Goal: Task Accomplishment & Management: Use online tool/utility

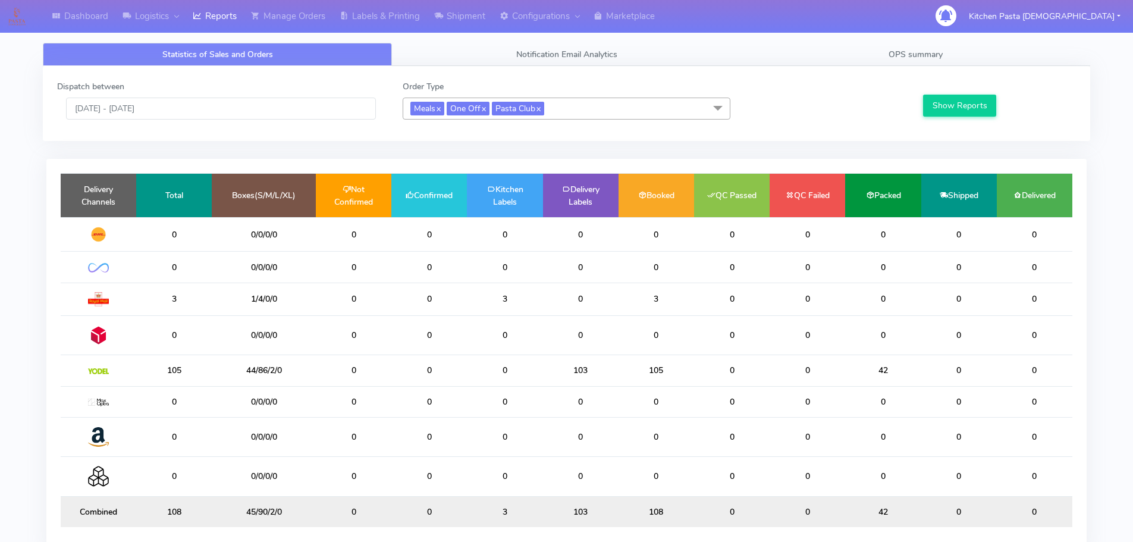
drag, startPoint x: 564, startPoint y: 109, endPoint x: 523, endPoint y: 141, distance: 51.8
click at [564, 109] on span "Meals x One Off x Pasta Club x" at bounding box center [567, 109] width 328 height 22
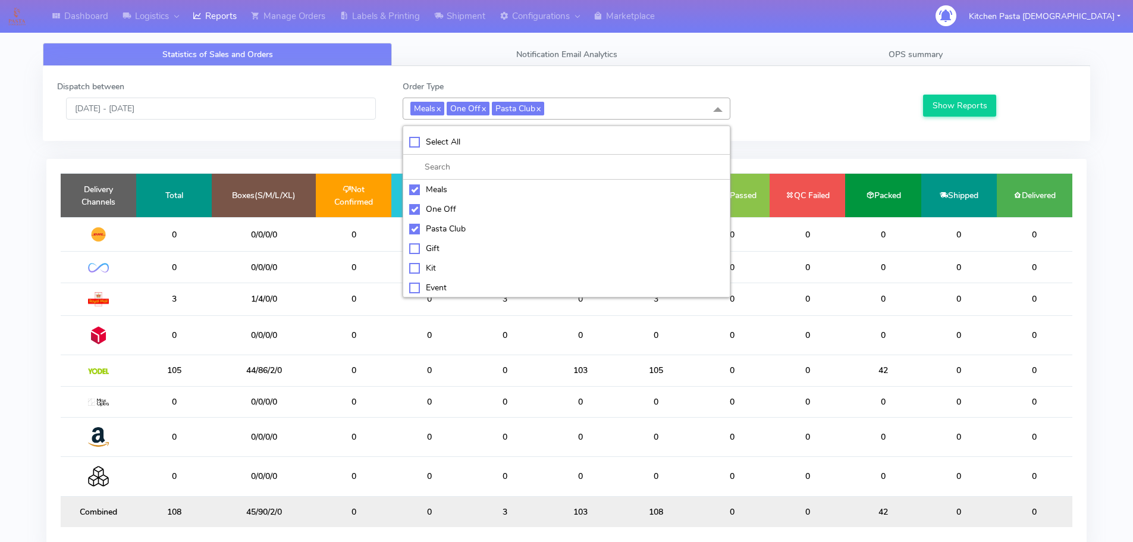
click at [425, 187] on div "Meals" at bounding box center [566, 189] width 315 height 12
checkbox input "false"
click at [424, 207] on div "One Off" at bounding box center [566, 209] width 315 height 12
checkbox input "false"
click at [427, 227] on div "Pasta Club" at bounding box center [566, 228] width 315 height 12
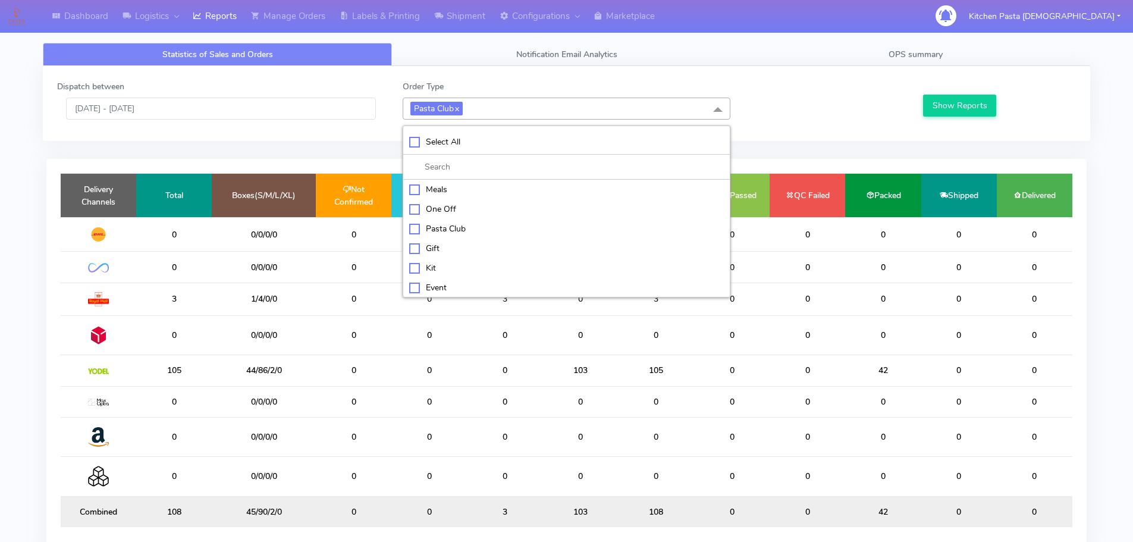
checkbox input "false"
drag, startPoint x: 427, startPoint y: 265, endPoint x: 433, endPoint y: 264, distance: 6.0
click at [428, 266] on div "Kit" at bounding box center [566, 267] width 315 height 12
click at [939, 97] on div "Show Reports" at bounding box center [998, 99] width 173 height 39
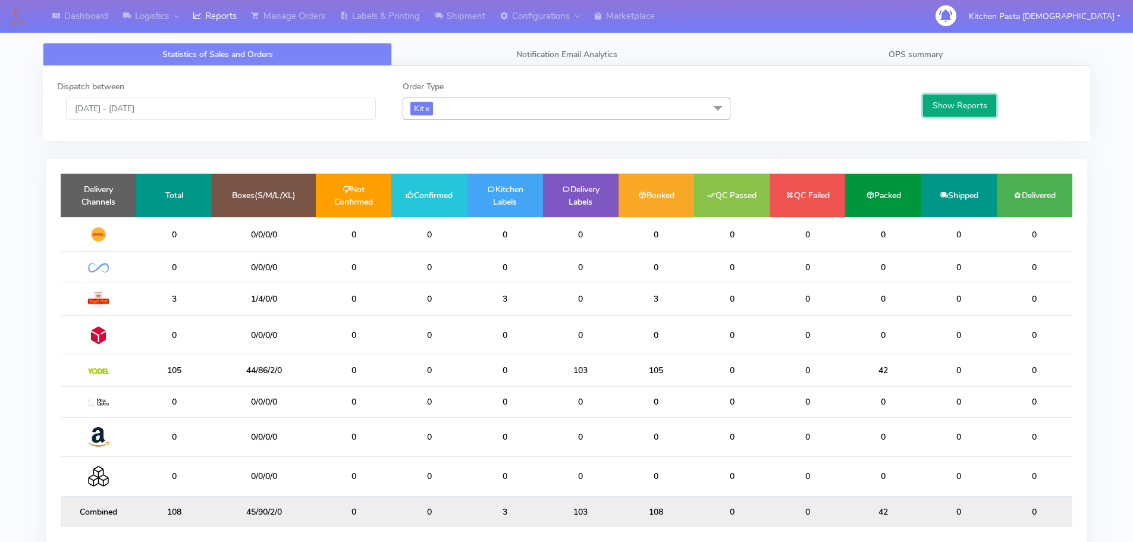
click at [939, 103] on button "Show Reports" at bounding box center [959, 106] width 73 height 22
drag, startPoint x: 458, startPoint y: 120, endPoint x: 458, endPoint y: 108, distance: 11.9
click at [458, 118] on div "Dispatch between 27/08/2025 - 27/08/2025 Order Type Kit x Select All Meals One …" at bounding box center [566, 103] width 1037 height 46
click at [458, 108] on span "Kit x" at bounding box center [567, 109] width 328 height 22
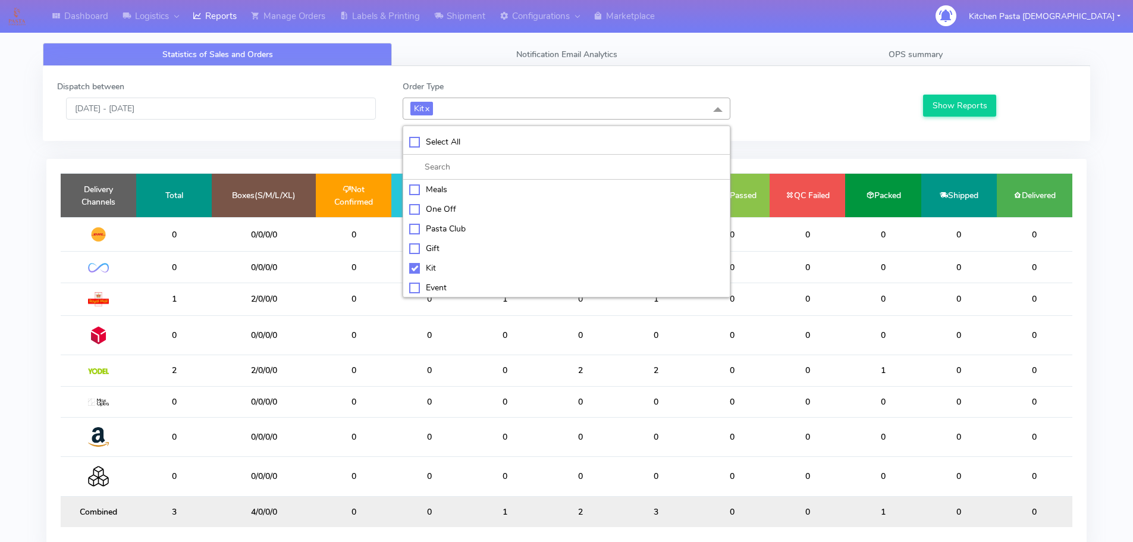
click at [413, 269] on div "Kit" at bounding box center [566, 268] width 315 height 12
checkbox input "false"
click at [426, 288] on div "ATAVI" at bounding box center [566, 286] width 315 height 12
checkbox input "true"
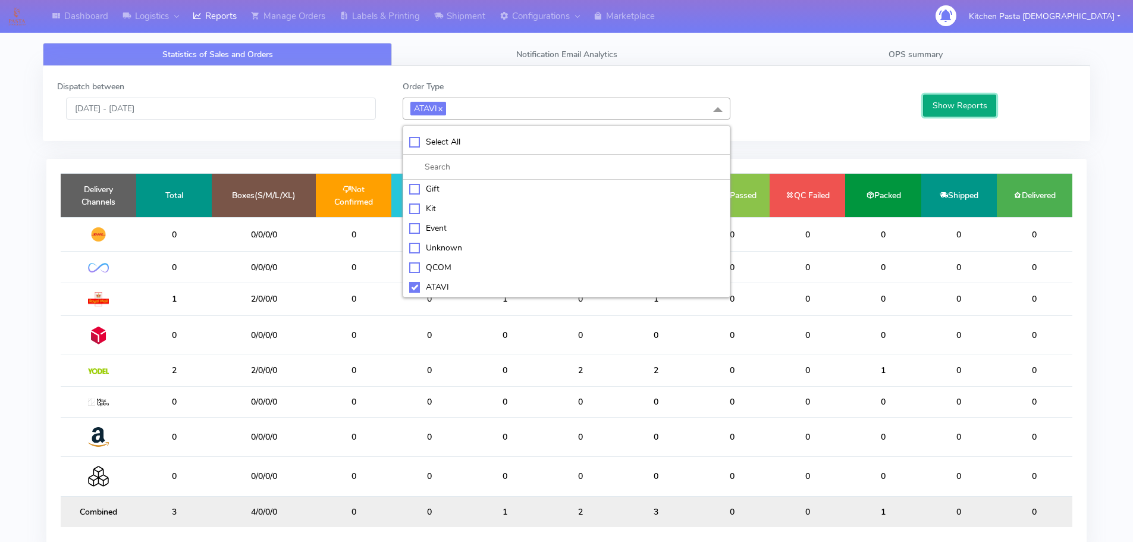
click at [928, 109] on button "Show Reports" at bounding box center [959, 106] width 73 height 22
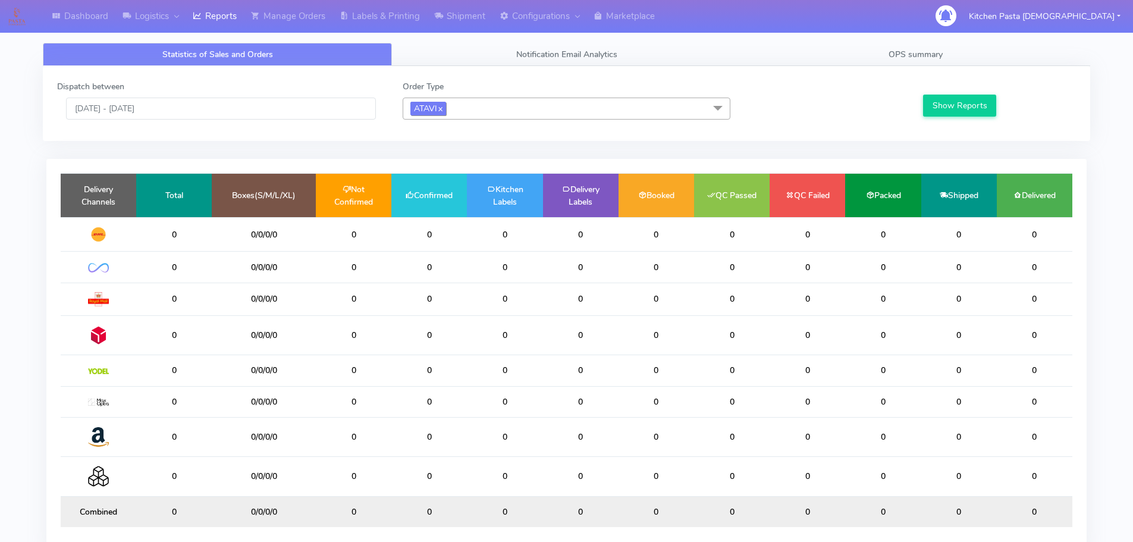
click at [446, 109] on span "ATAVI x" at bounding box center [428, 109] width 36 height 14
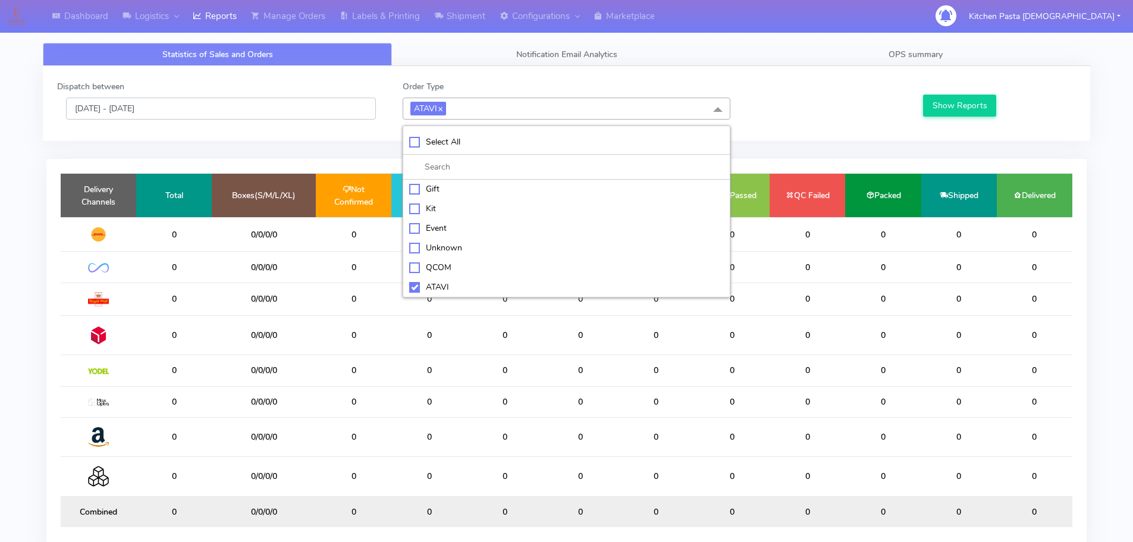
drag, startPoint x: 234, startPoint y: 105, endPoint x: 231, endPoint y: 111, distance: 6.4
click at [234, 105] on input "[DATE] - [DATE]" at bounding box center [221, 109] width 310 height 22
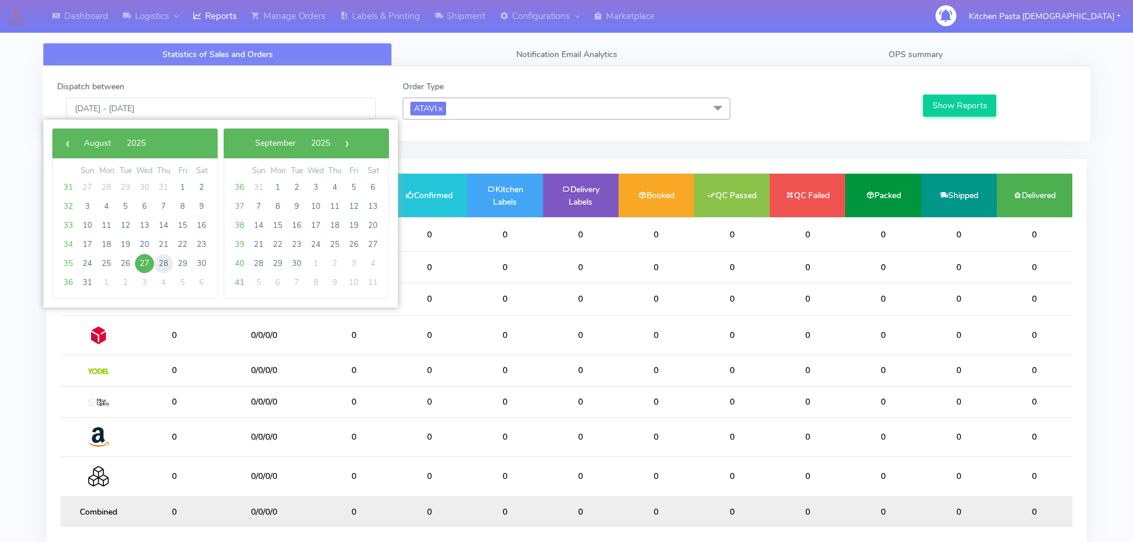
click at [159, 260] on span "28" at bounding box center [163, 263] width 19 height 19
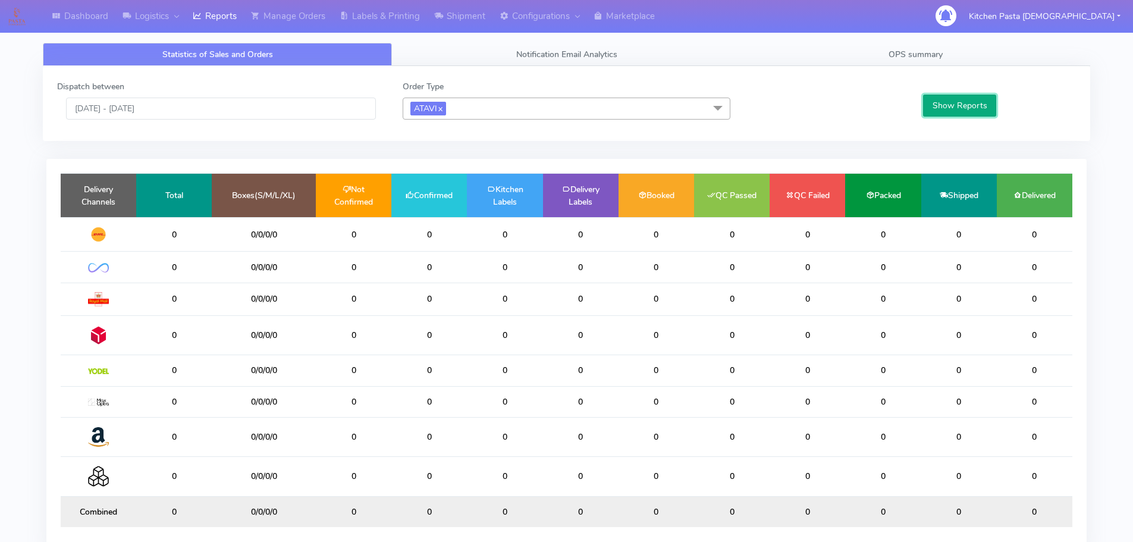
click at [927, 105] on button "Show Reports" at bounding box center [959, 106] width 73 height 22
click at [442, 106] on link "x" at bounding box center [439, 108] width 5 height 12
click at [941, 98] on button "Show Reports" at bounding box center [959, 106] width 73 height 22
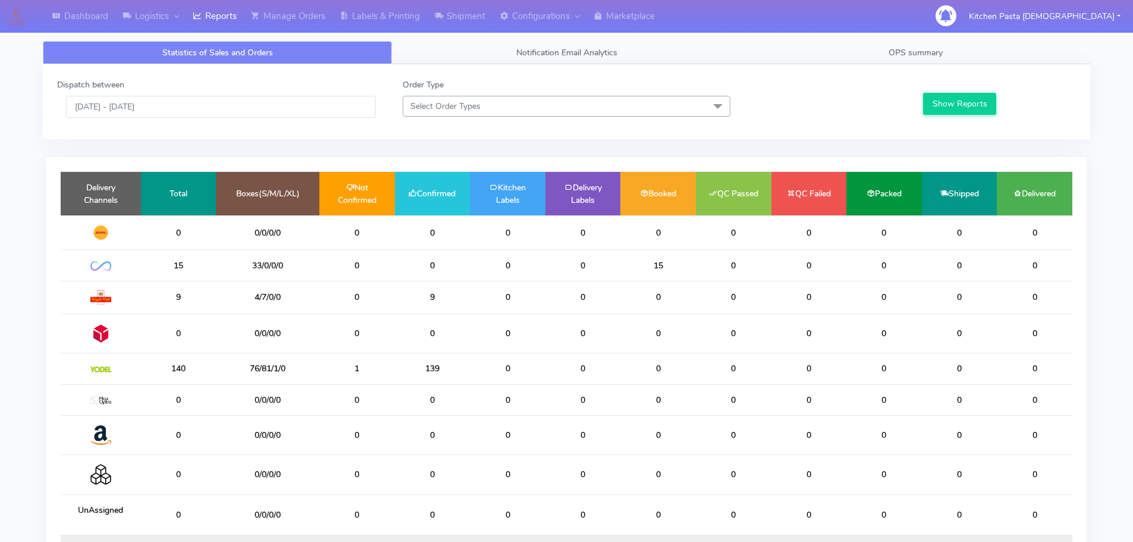
scroll to position [0, 0]
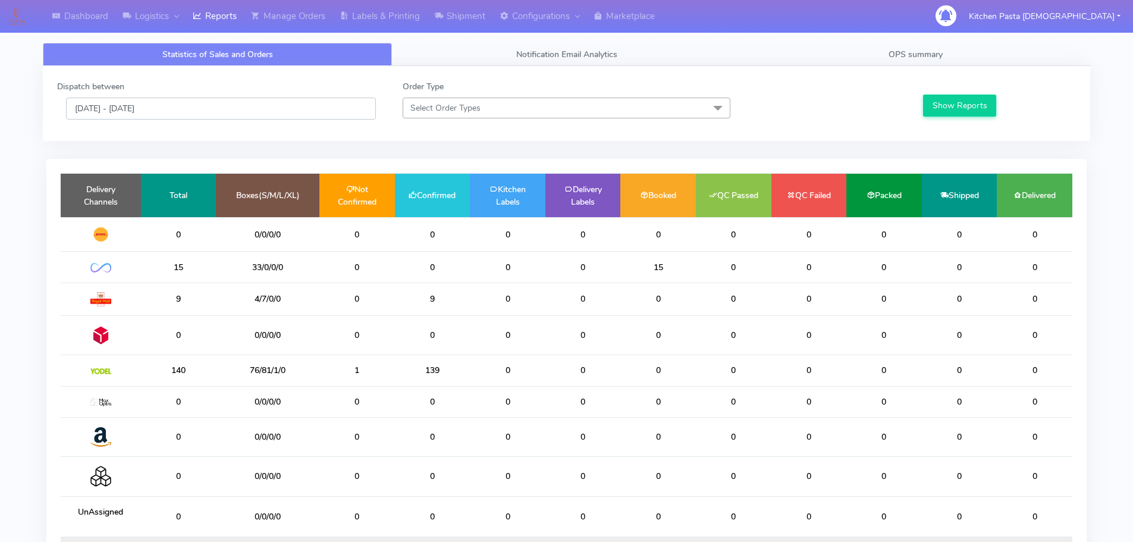
click at [214, 106] on input "28/08/2025 - 28/08/2025" at bounding box center [221, 109] width 310 height 22
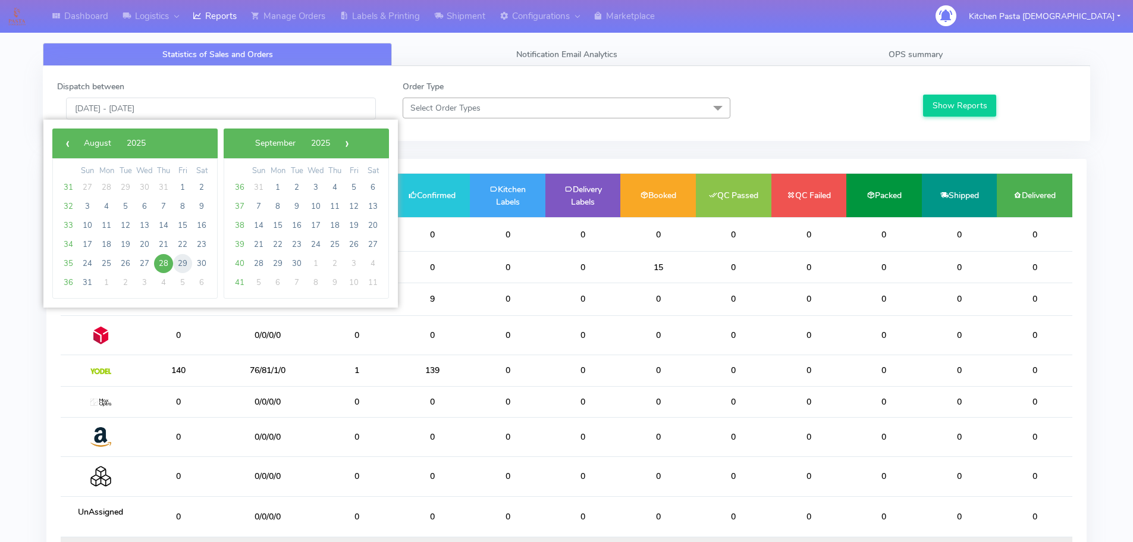
click at [186, 256] on span "29" at bounding box center [182, 263] width 19 height 19
type input "29/08/2025 - 29/08/2025"
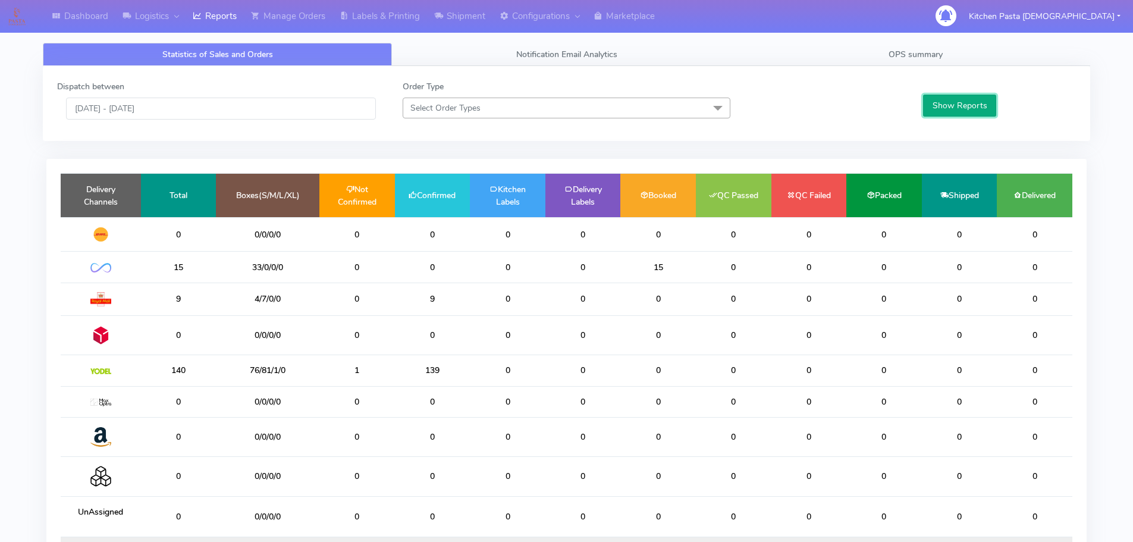
click at [978, 103] on button "Show Reports" at bounding box center [959, 106] width 73 height 22
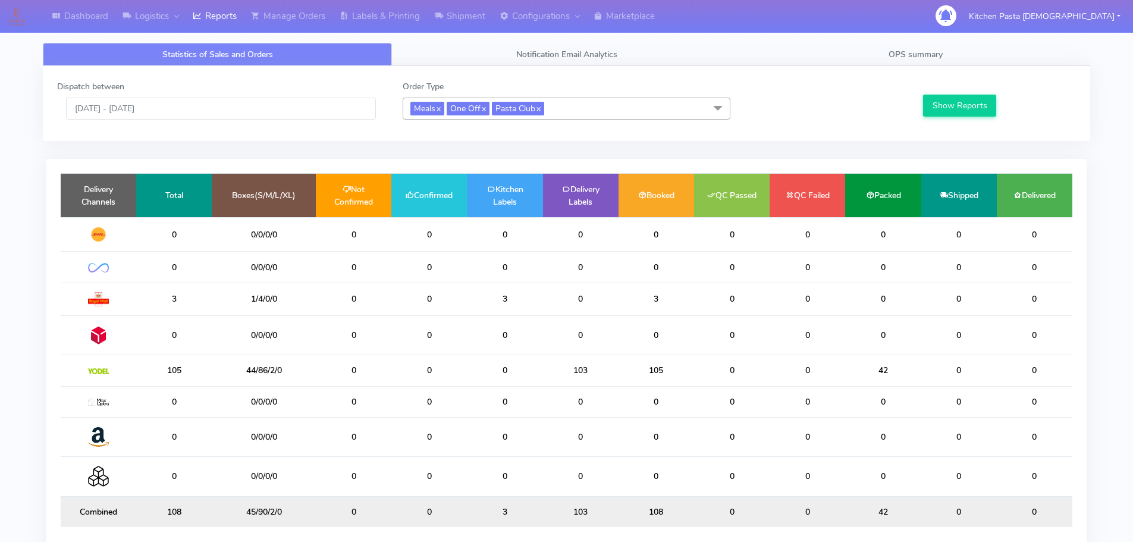
drag, startPoint x: 584, startPoint y: 106, endPoint x: 446, endPoint y: 233, distance: 186.9
click at [583, 106] on span "Meals x One Off x Pasta Club x" at bounding box center [567, 109] width 328 height 22
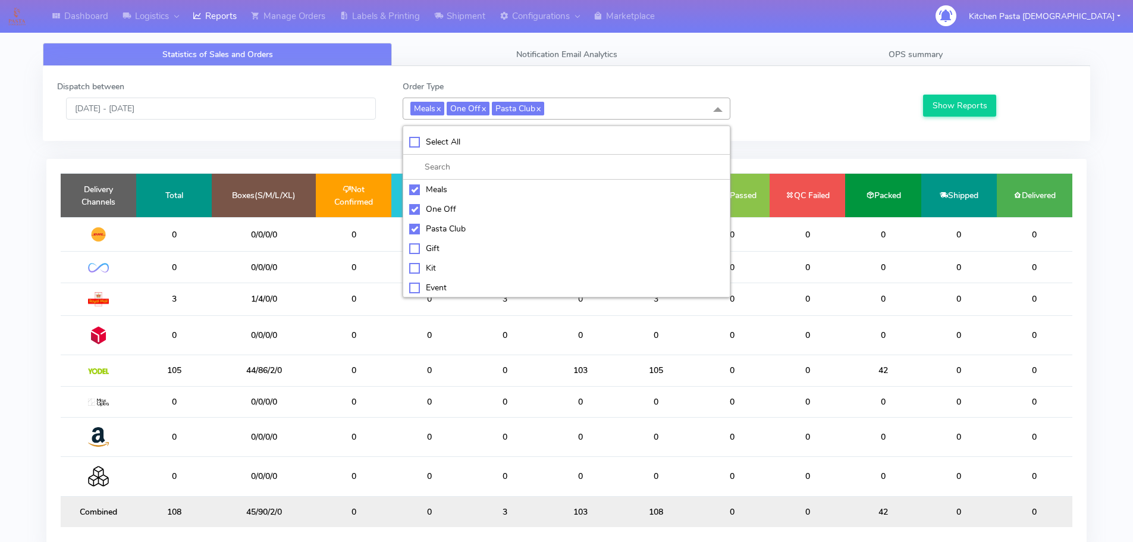
click at [429, 186] on div "Meals" at bounding box center [566, 189] width 315 height 12
checkbox input "false"
click at [447, 203] on div "One Off" at bounding box center [566, 209] width 315 height 12
checkbox input "false"
click at [453, 231] on div "Pasta Club" at bounding box center [566, 228] width 315 height 12
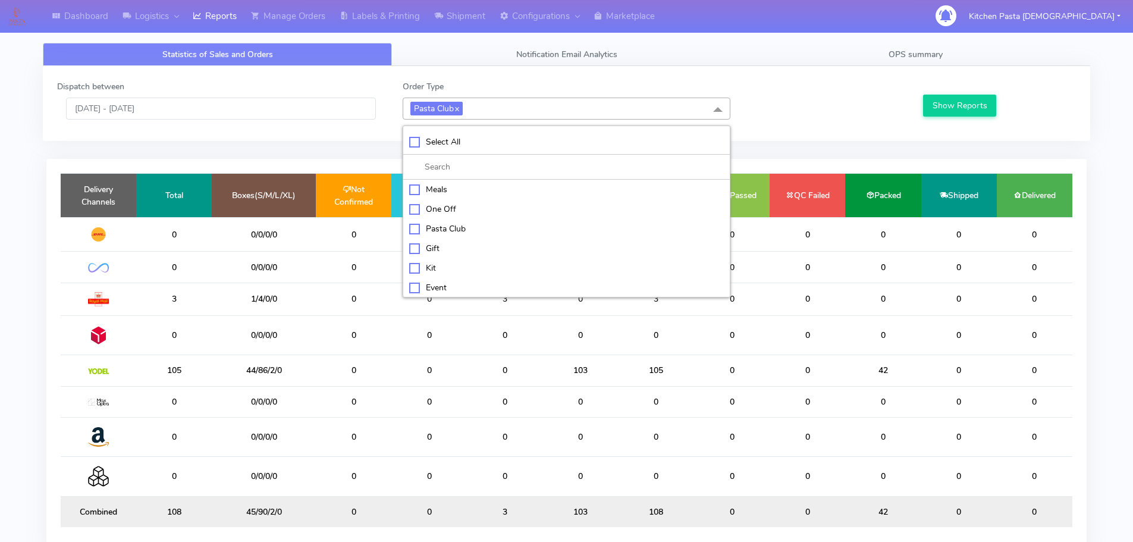
checkbox input "false"
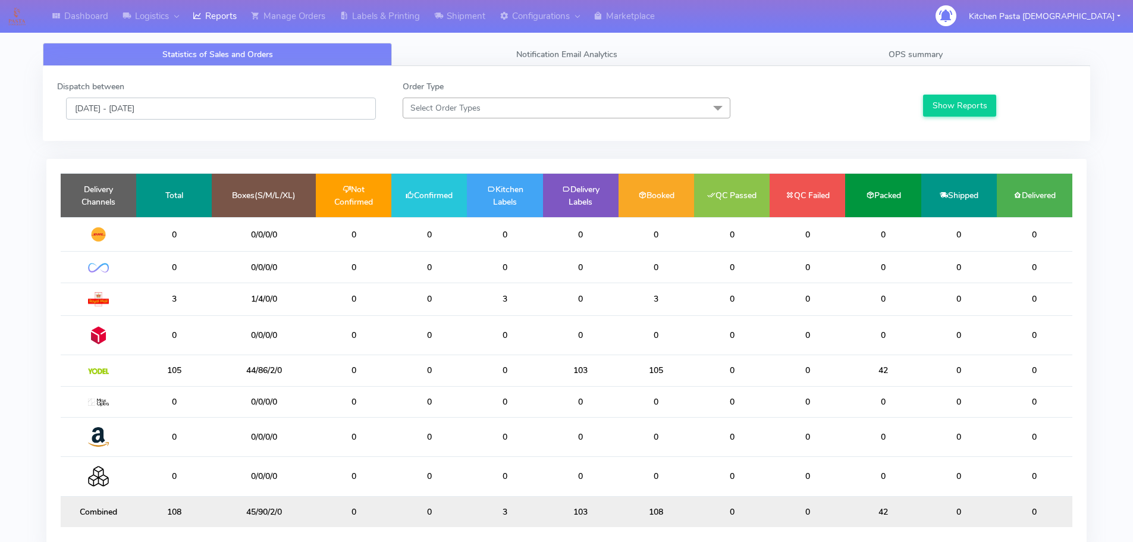
click at [250, 105] on input "[DATE] - [DATE]" at bounding box center [221, 109] width 310 height 22
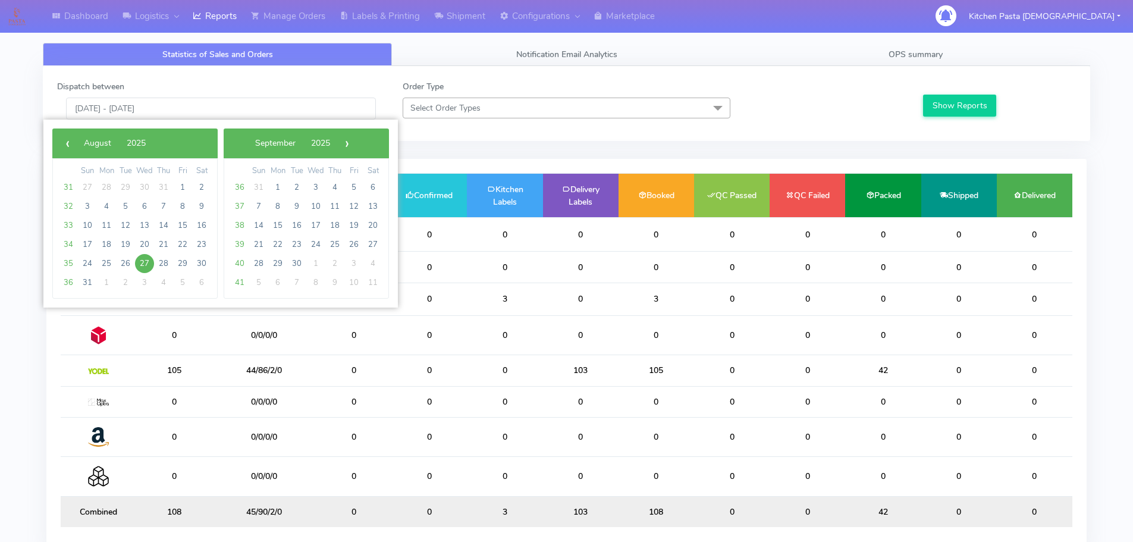
click at [425, 111] on span "Select Order Types" at bounding box center [445, 107] width 70 height 11
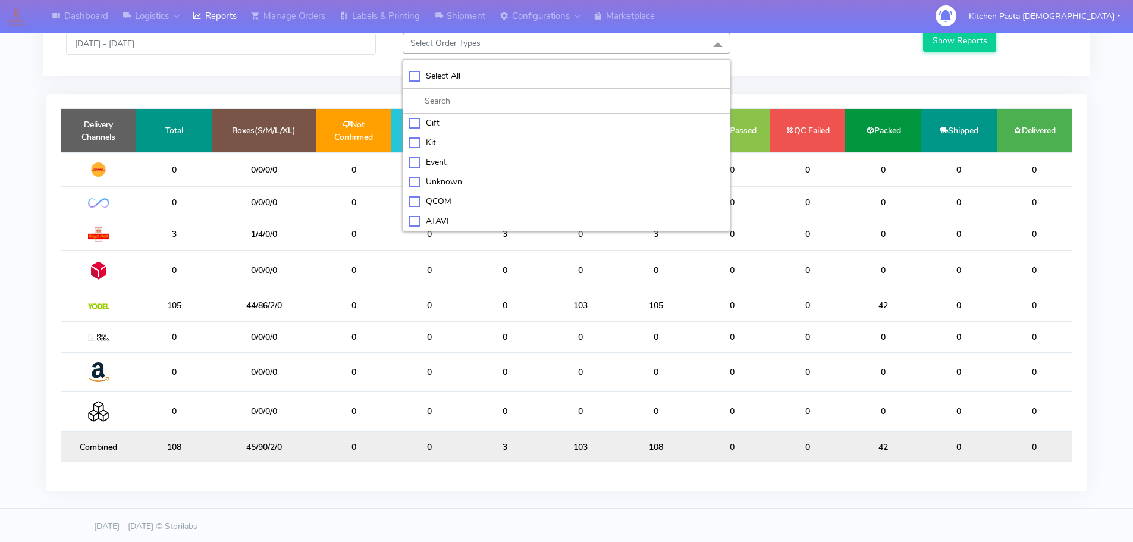
scroll to position [68, 0]
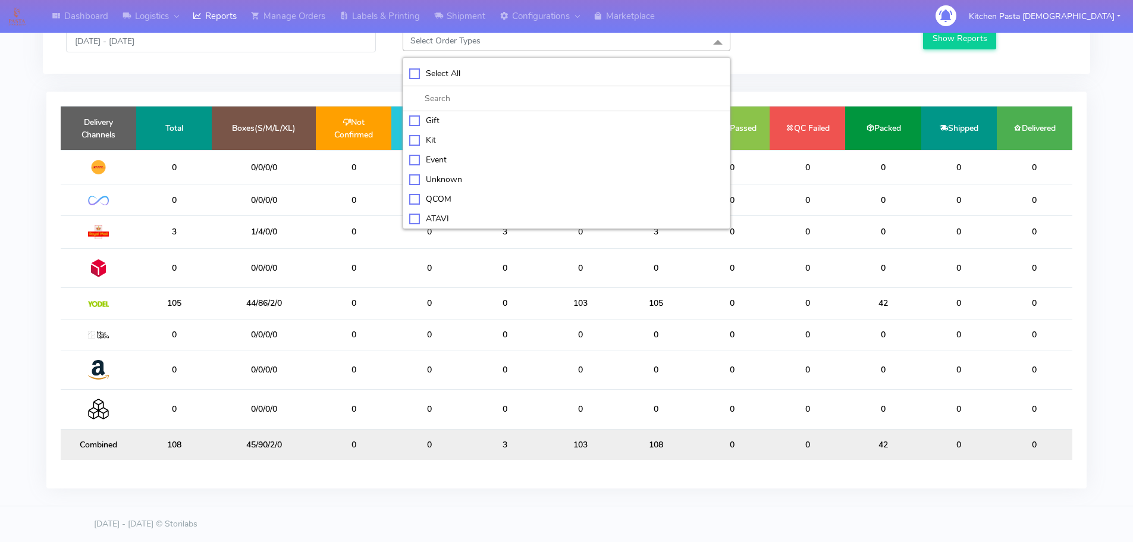
click at [432, 141] on div "Kit" at bounding box center [566, 140] width 315 height 12
checkbox input "true"
click at [963, 37] on button "Show Reports" at bounding box center [959, 38] width 73 height 22
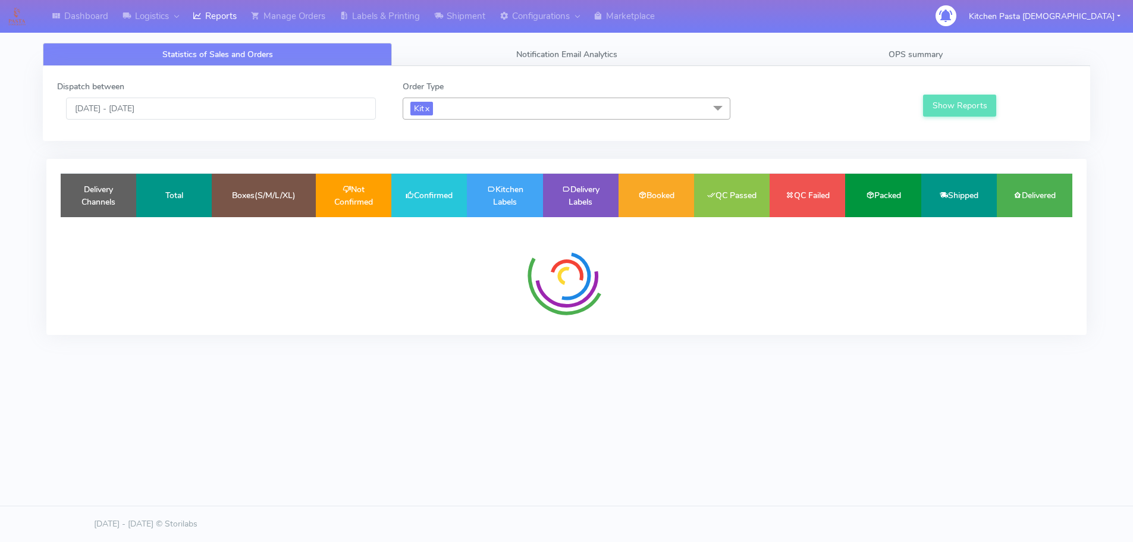
scroll to position [0, 0]
